Goal: Obtain resource: Obtain resource

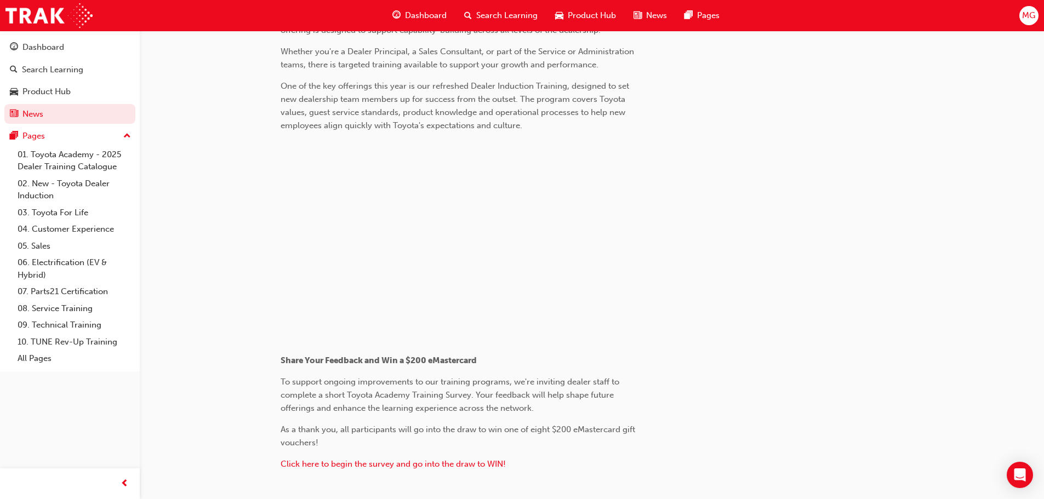
scroll to position [547, 0]
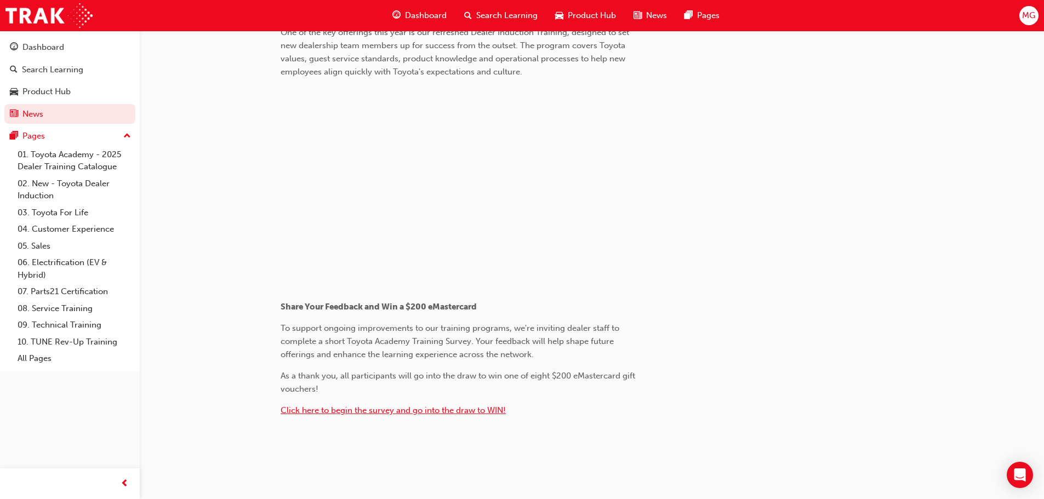
click at [335, 411] on span "Click here to begin the survey and go into the draw to WIN!" at bounding box center [393, 411] width 225 height 10
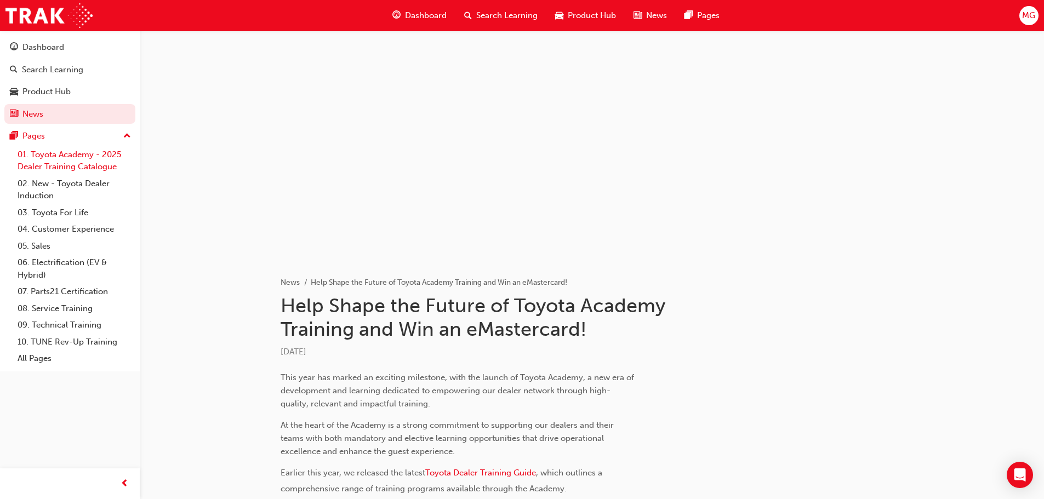
click at [55, 155] on link "01. Toyota Academy - 2025 Dealer Training Catalogue" at bounding box center [74, 160] width 122 height 29
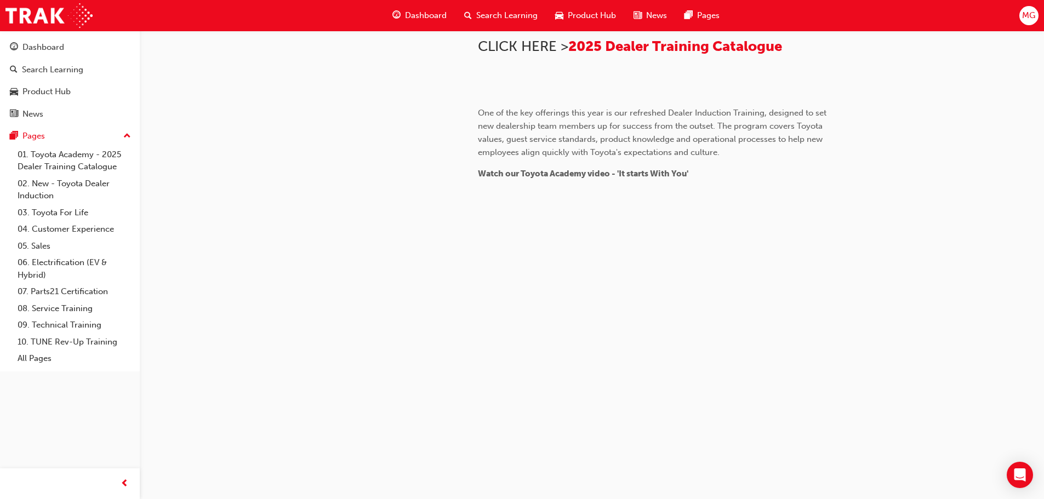
scroll to position [354, 0]
click at [620, 55] on span "2025 Dealer Training Catalogue" at bounding box center [675, 46] width 214 height 17
